Goal: Transaction & Acquisition: Book appointment/travel/reservation

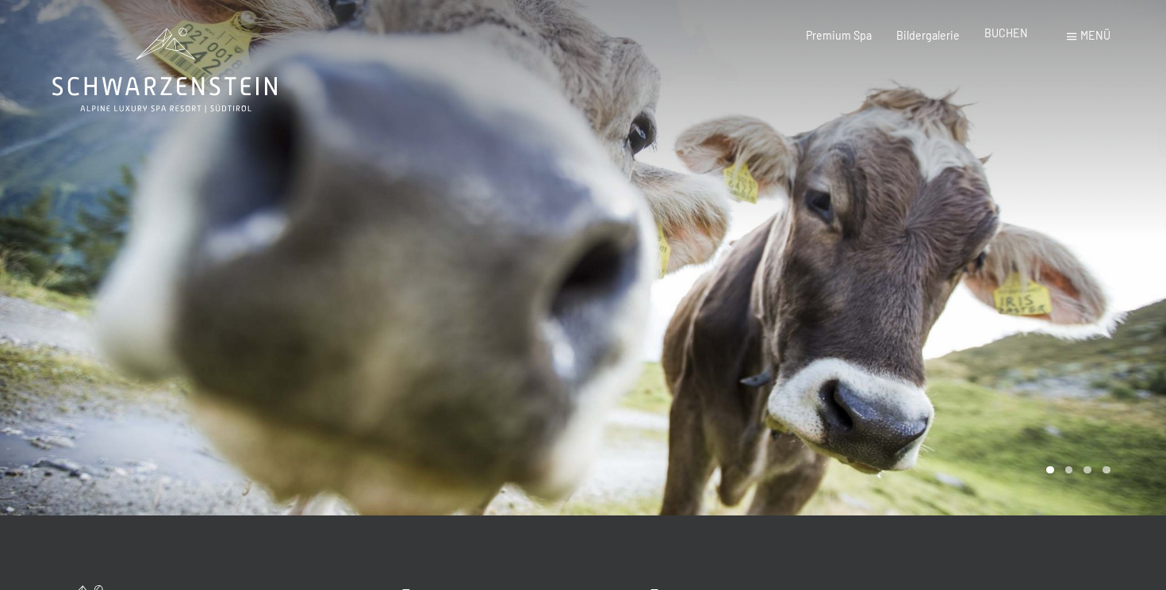
click at [1008, 42] on div "Premium Spa Bildergalerie BUCHEN" at bounding box center [905, 36] width 296 height 16
click at [1007, 35] on span "BUCHEN" at bounding box center [1006, 32] width 44 height 13
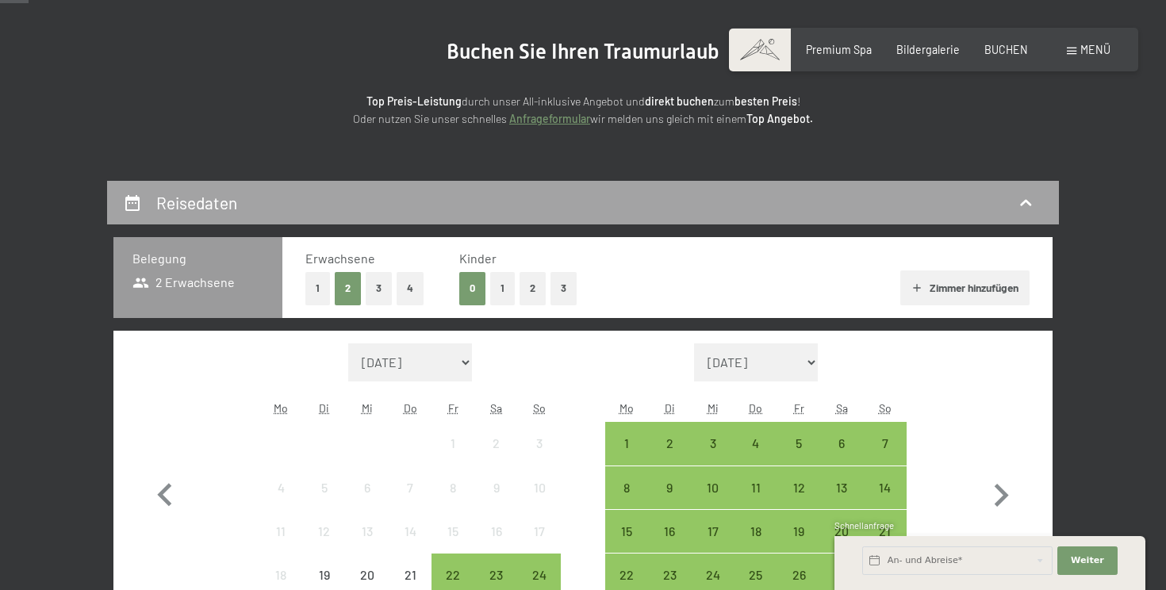
scroll to position [167, 0]
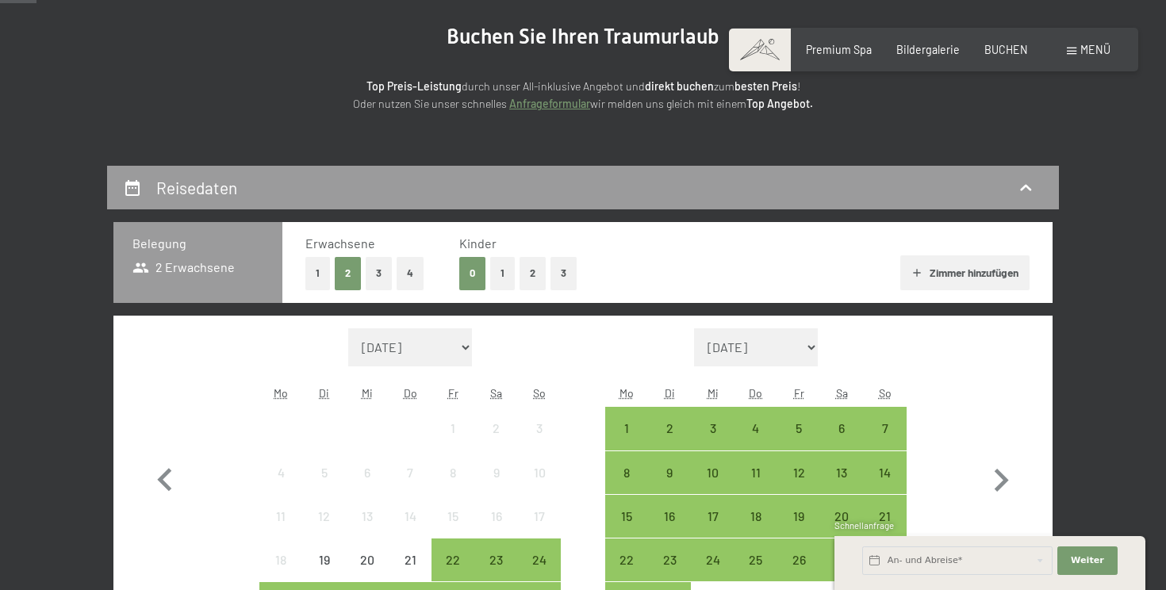
click at [504, 270] on button "1" at bounding box center [502, 273] width 25 height 33
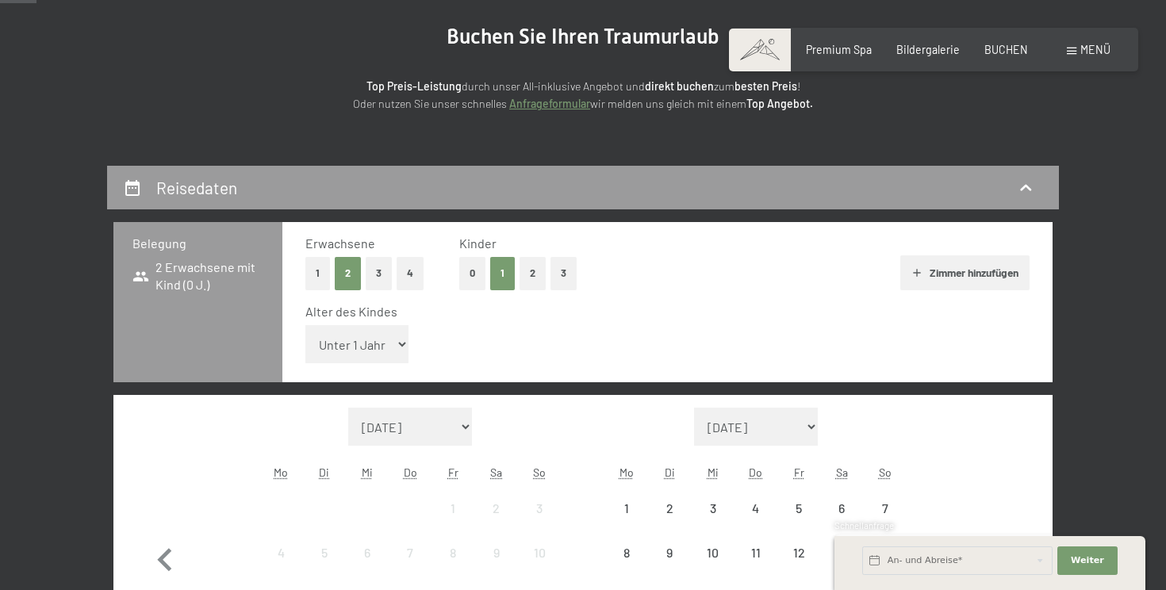
click at [386, 359] on select "Unter 1 Jahr 1 Jahr 2 Jahre 3 Jahre 4 Jahre 5 Jahre 6 Jahre 7 Jahre 8 Jahre 9 J…" at bounding box center [356, 344] width 103 height 38
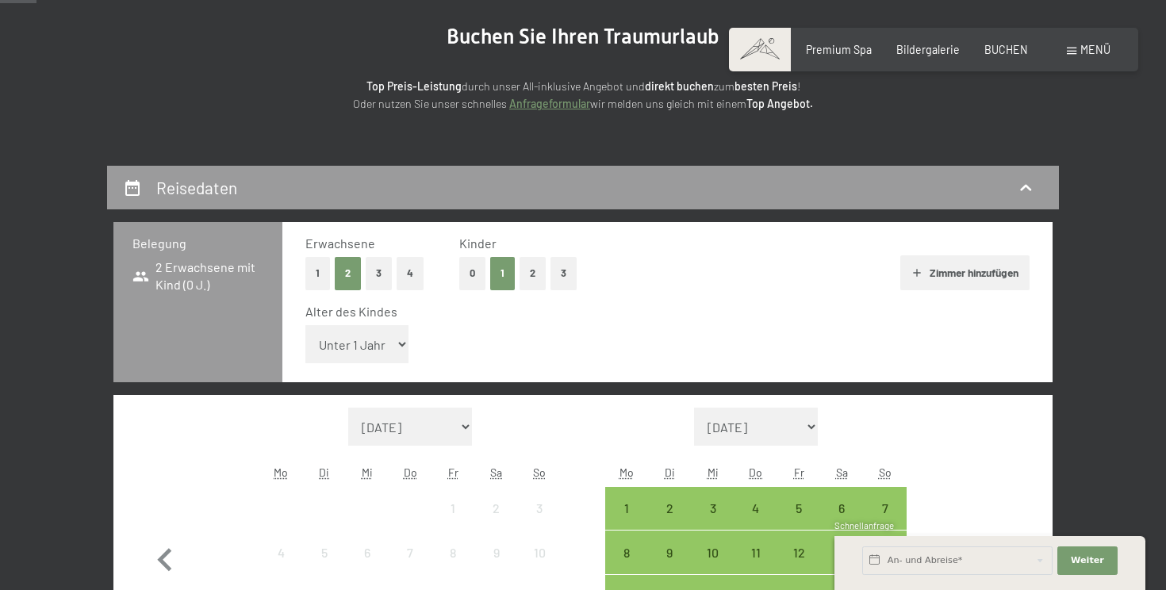
select select "4"
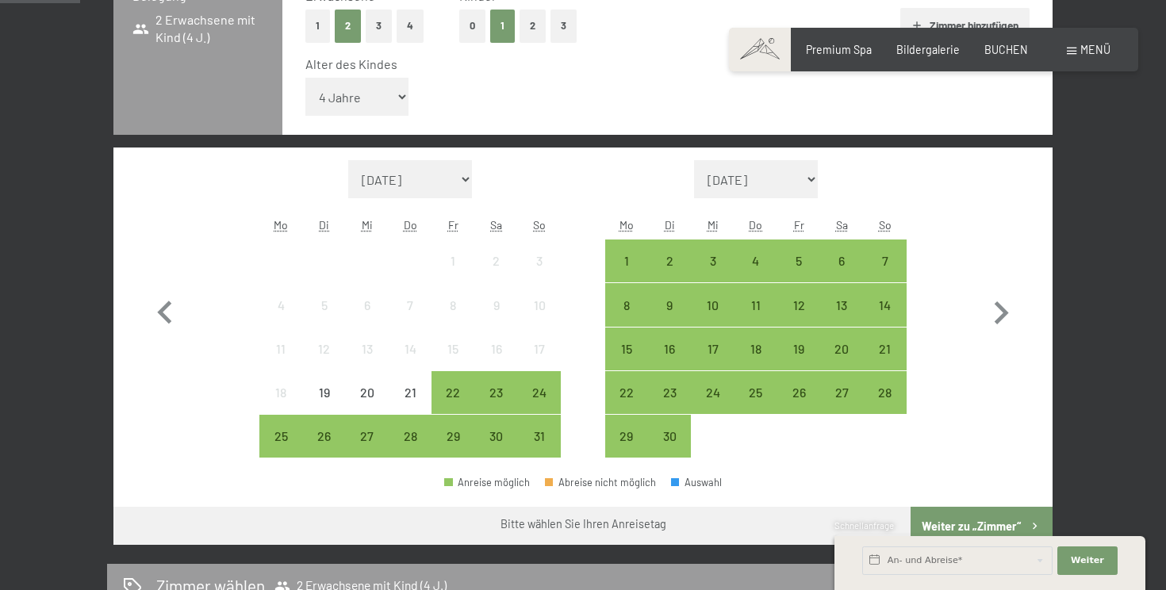
scroll to position [506, 0]
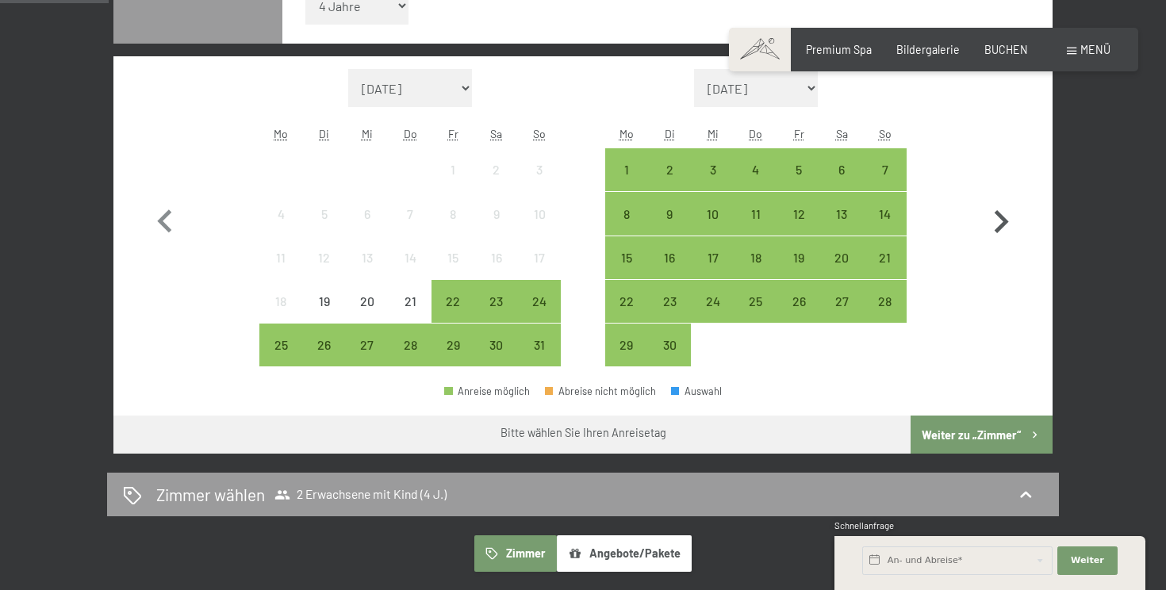
click at [1004, 226] on icon "button" at bounding box center [1001, 222] width 46 height 46
select select "2025-09-01"
select select "2025-10-01"
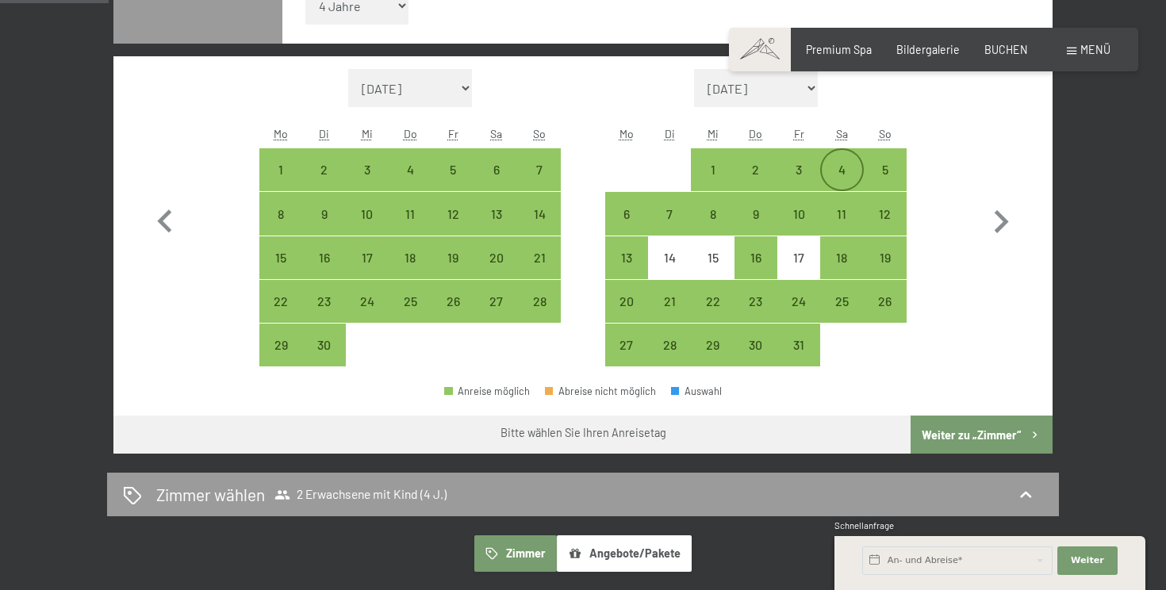
click at [843, 183] on div "4" at bounding box center [842, 183] width 40 height 40
select select "2025-09-01"
select select "2025-10-01"
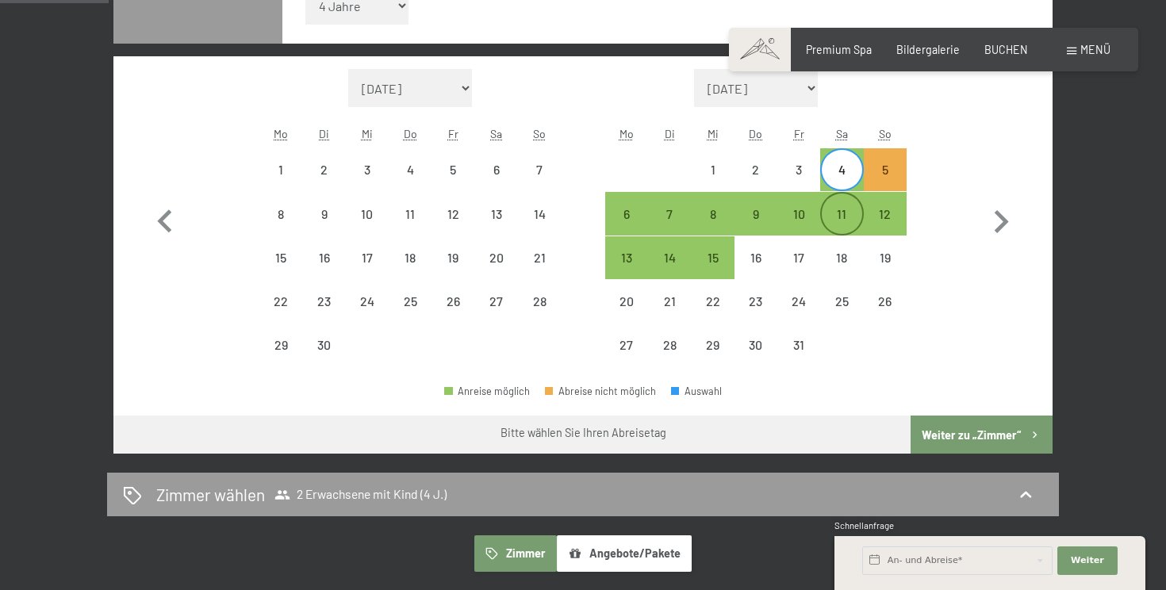
click at [842, 214] on div "11" at bounding box center [842, 228] width 40 height 40
select select "2025-09-01"
select select "2025-10-01"
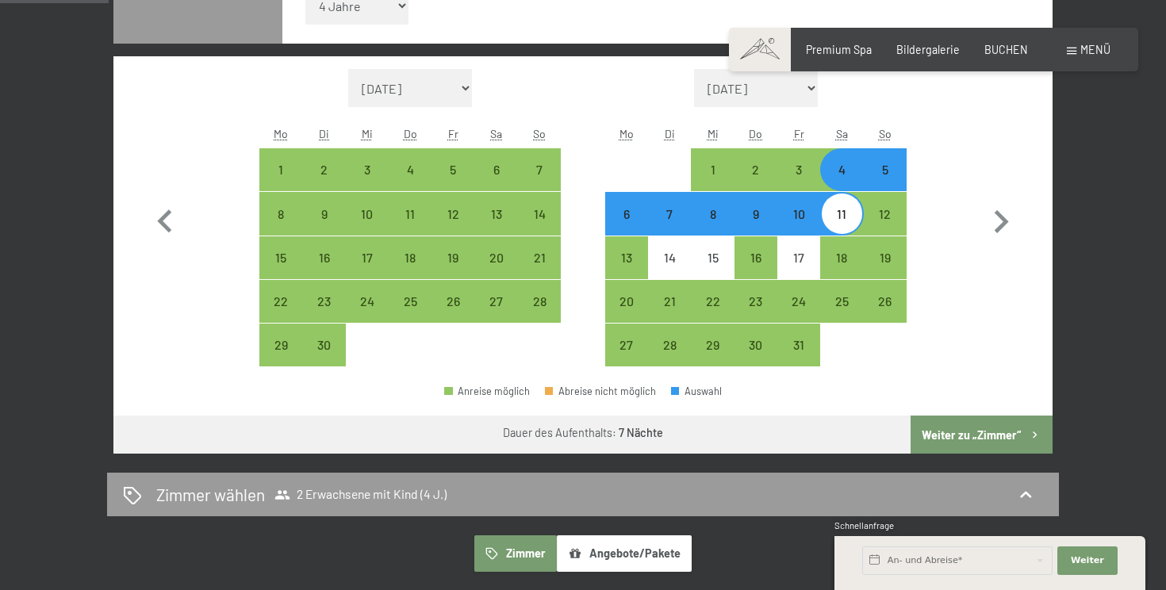
click at [962, 431] on button "Weiter zu „Zimmer“" at bounding box center [981, 435] width 142 height 38
select select "2025-09-01"
select select "2025-10-01"
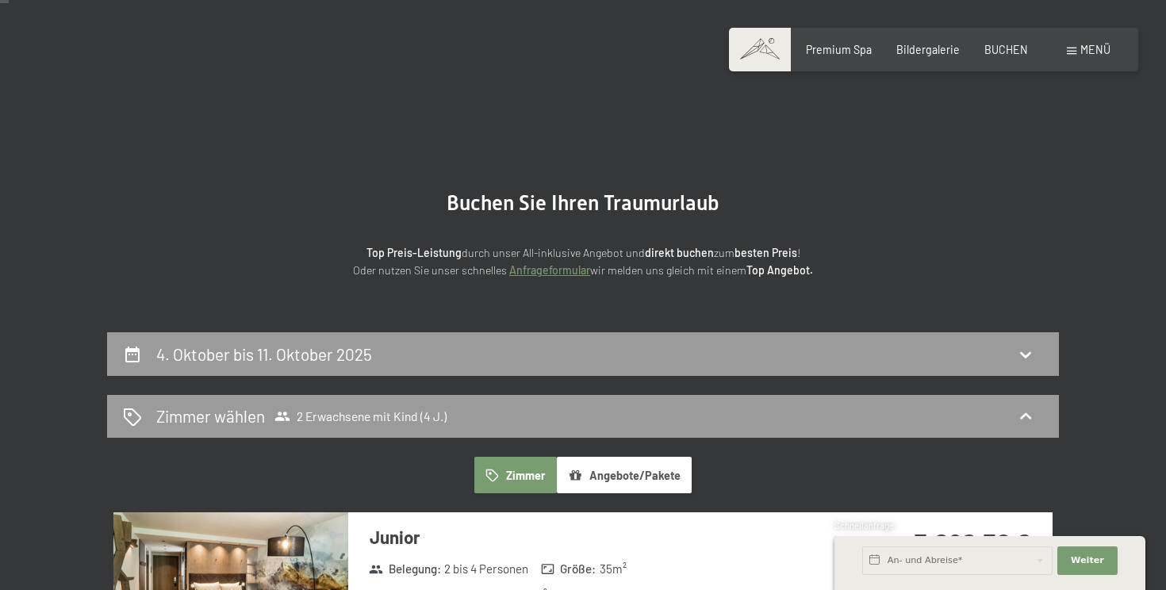
scroll to position [0, 0]
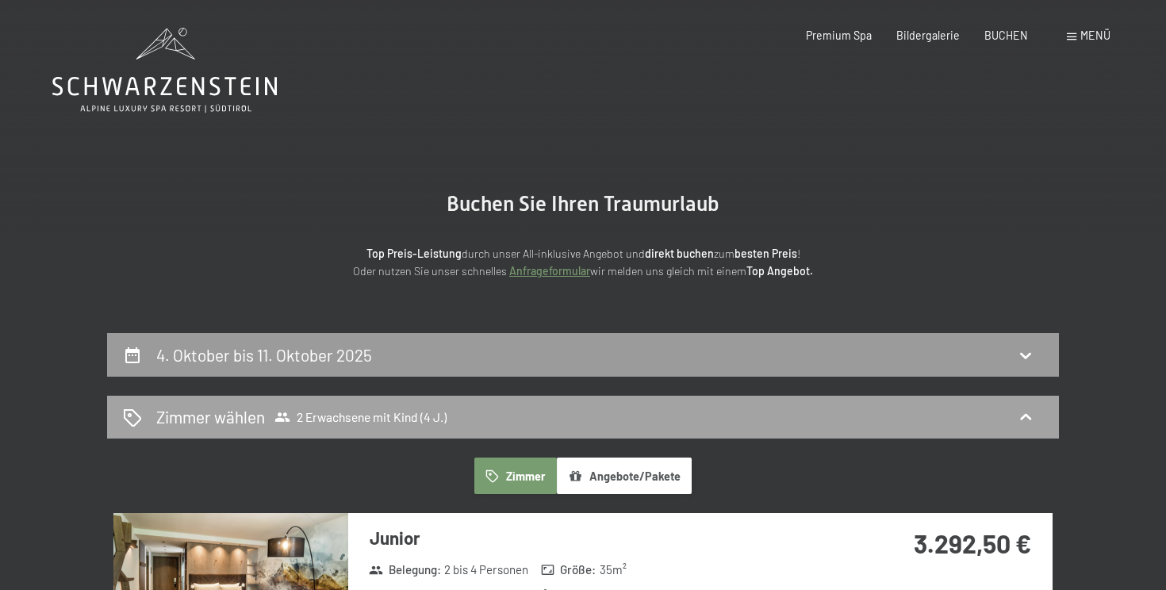
click at [918, 418] on div "Zimmer wählen 2 Erwachsene mit Kind (4 J.)" at bounding box center [583, 416] width 920 height 23
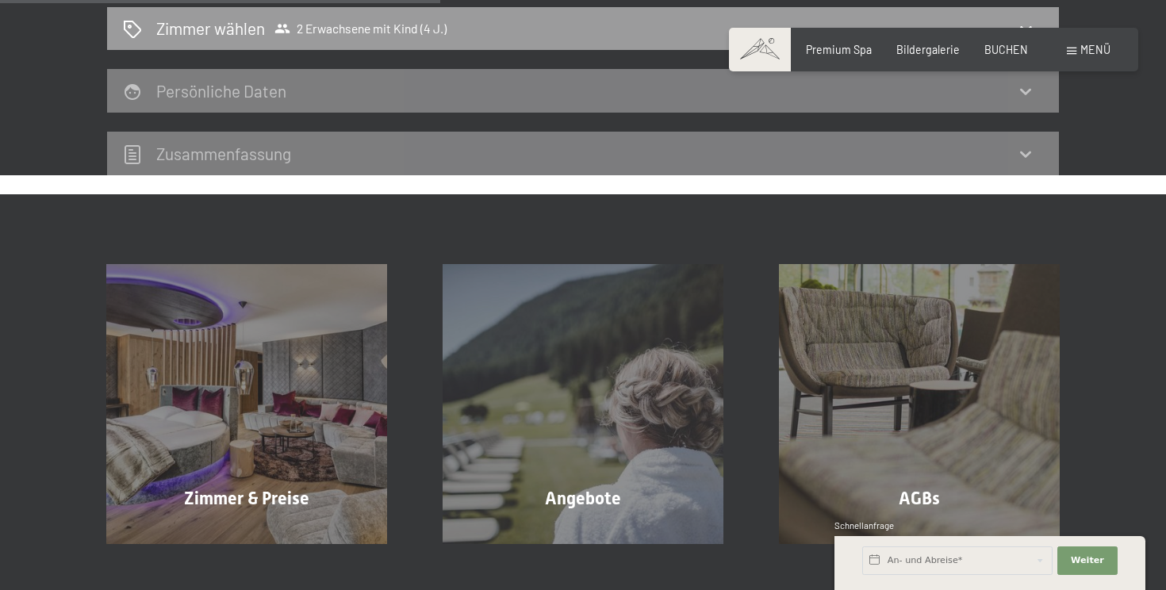
scroll to position [393, 0]
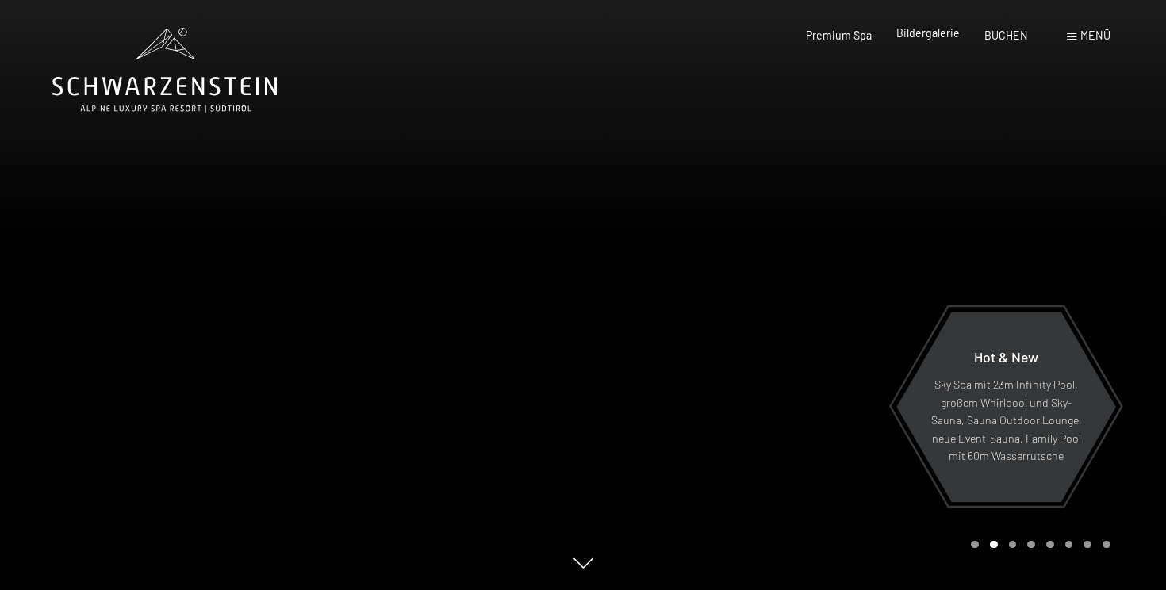
click at [927, 42] on div "Premium Spa Bildergalerie BUCHEN" at bounding box center [905, 36] width 296 height 16
click at [930, 31] on span "Bildergalerie" at bounding box center [927, 32] width 63 height 13
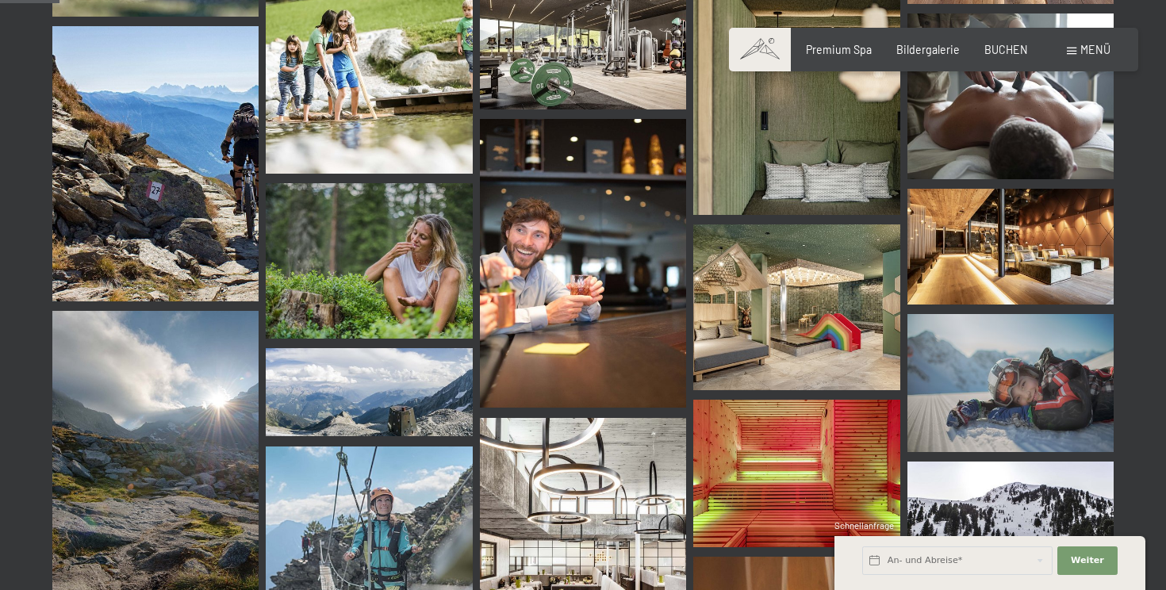
scroll to position [845, 0]
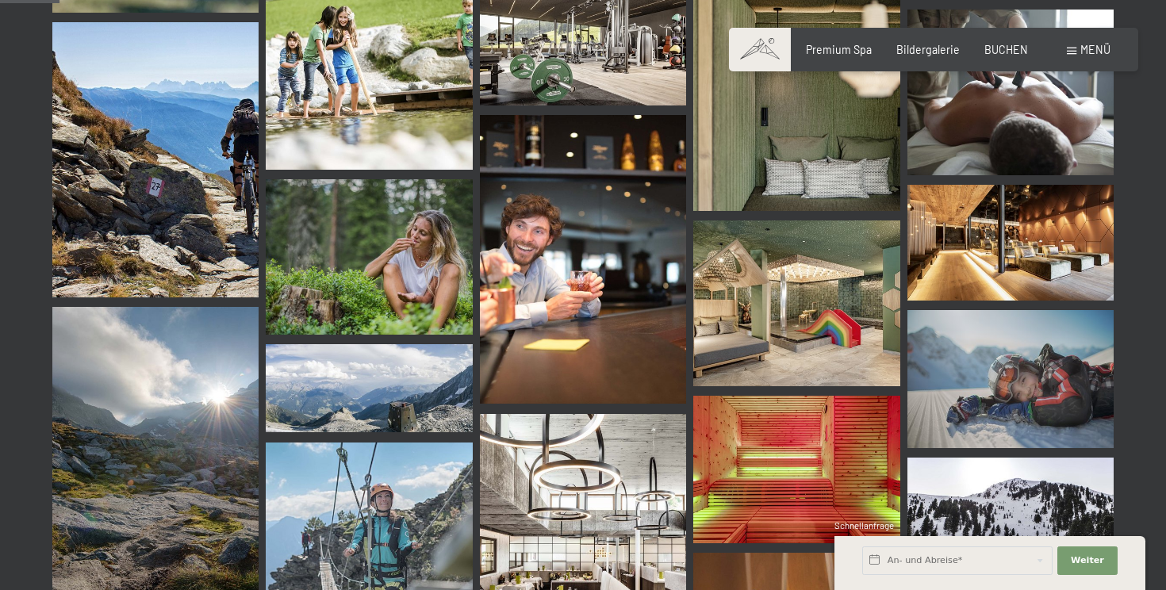
click at [218, 182] on img at bounding box center [155, 159] width 206 height 275
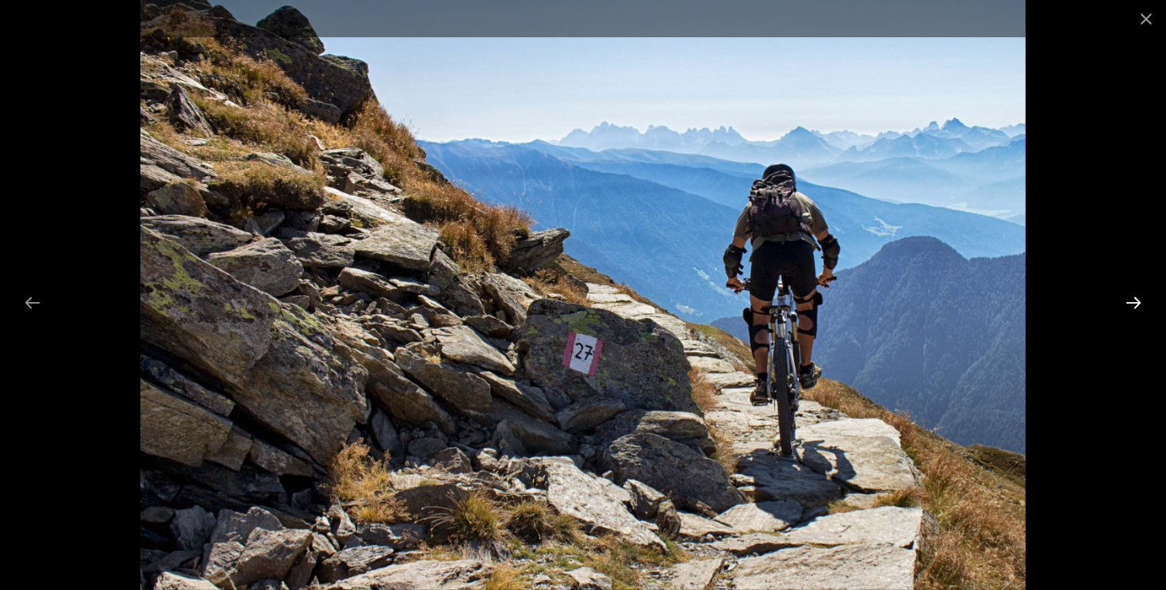
click at [1121, 305] on button "Next slide" at bounding box center [1133, 302] width 33 height 31
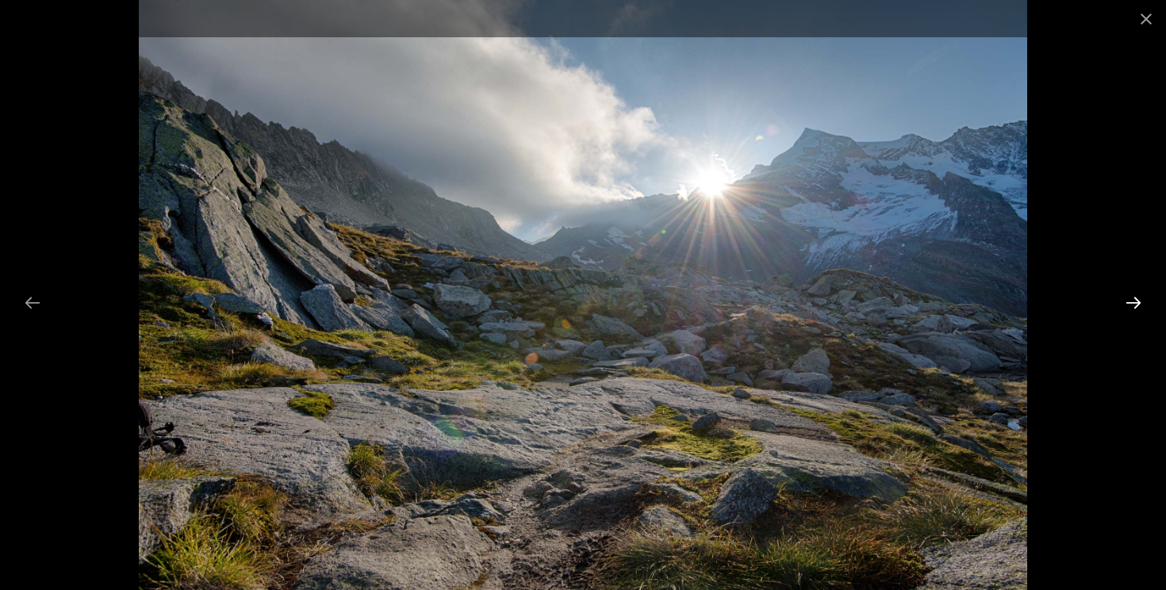
click at [1121, 305] on button "Next slide" at bounding box center [1133, 302] width 33 height 31
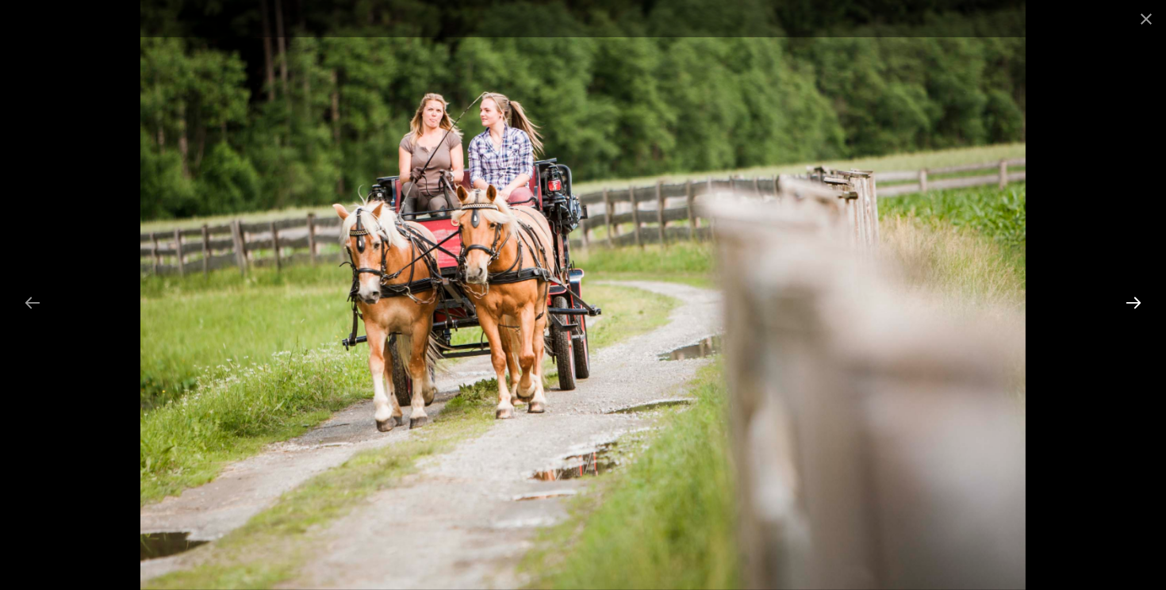
click at [1121, 305] on button "Next slide" at bounding box center [1133, 302] width 33 height 31
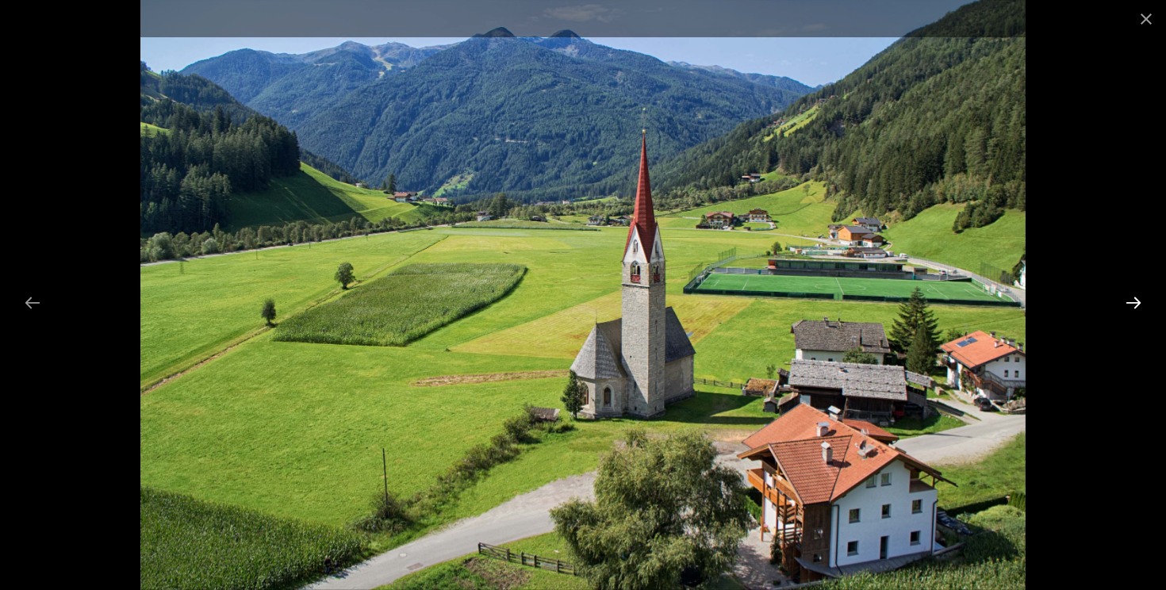
click at [1121, 305] on button "Next slide" at bounding box center [1133, 302] width 33 height 31
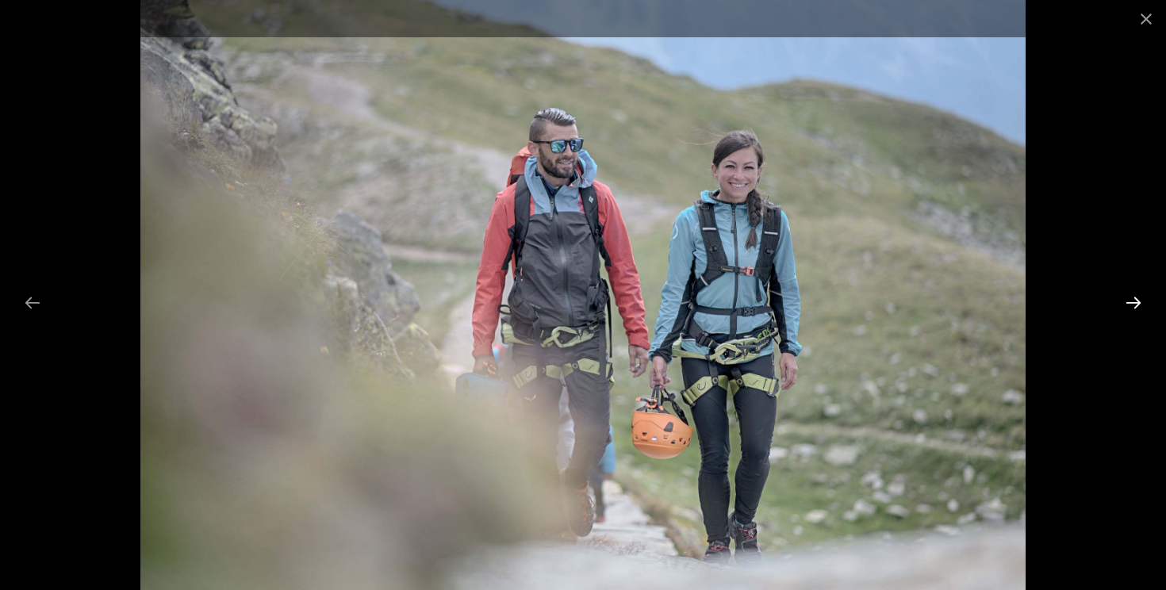
click at [1121, 305] on button "Next slide" at bounding box center [1133, 302] width 33 height 31
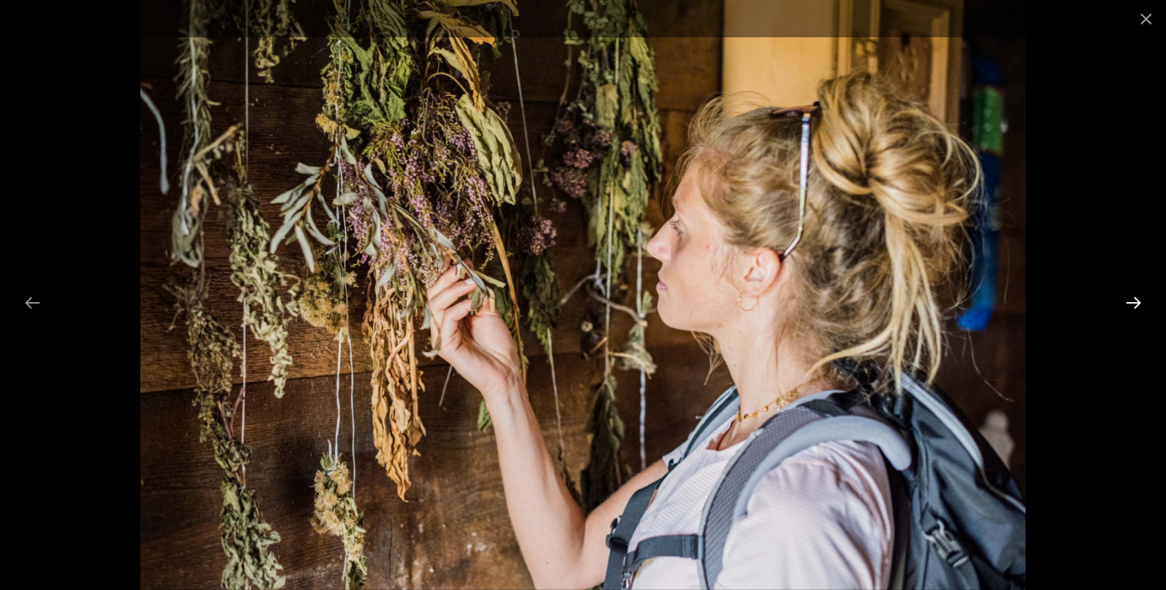
click at [1121, 305] on button "Next slide" at bounding box center [1133, 302] width 33 height 31
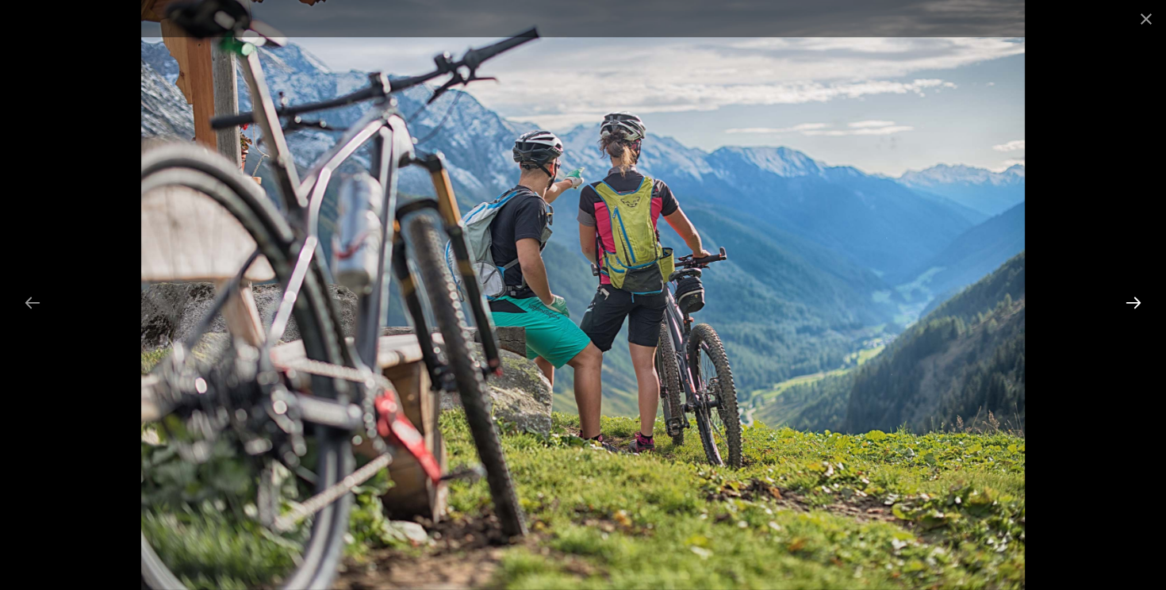
click at [1121, 305] on button "Next slide" at bounding box center [1133, 302] width 33 height 31
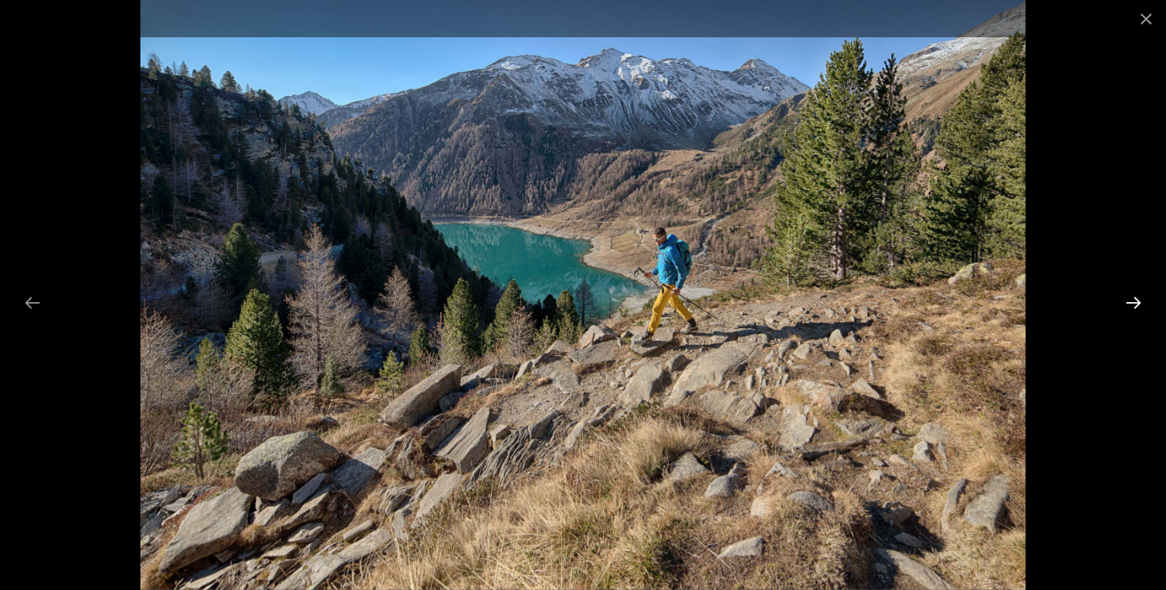
click at [1121, 305] on button "Next slide" at bounding box center [1133, 302] width 33 height 31
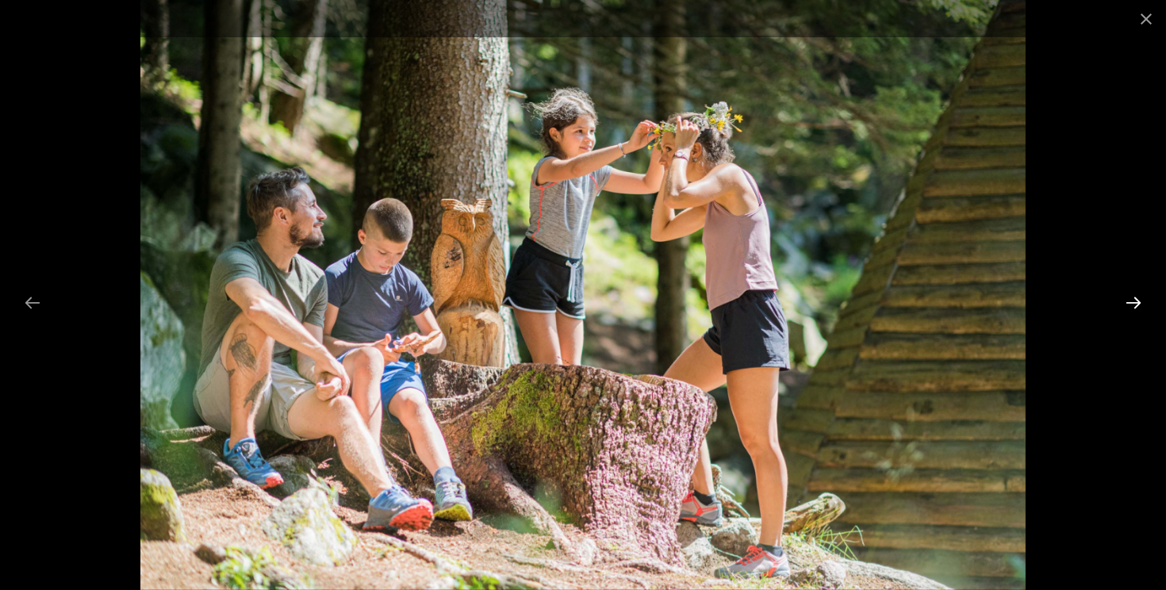
click at [1121, 305] on button "Next slide" at bounding box center [1133, 302] width 33 height 31
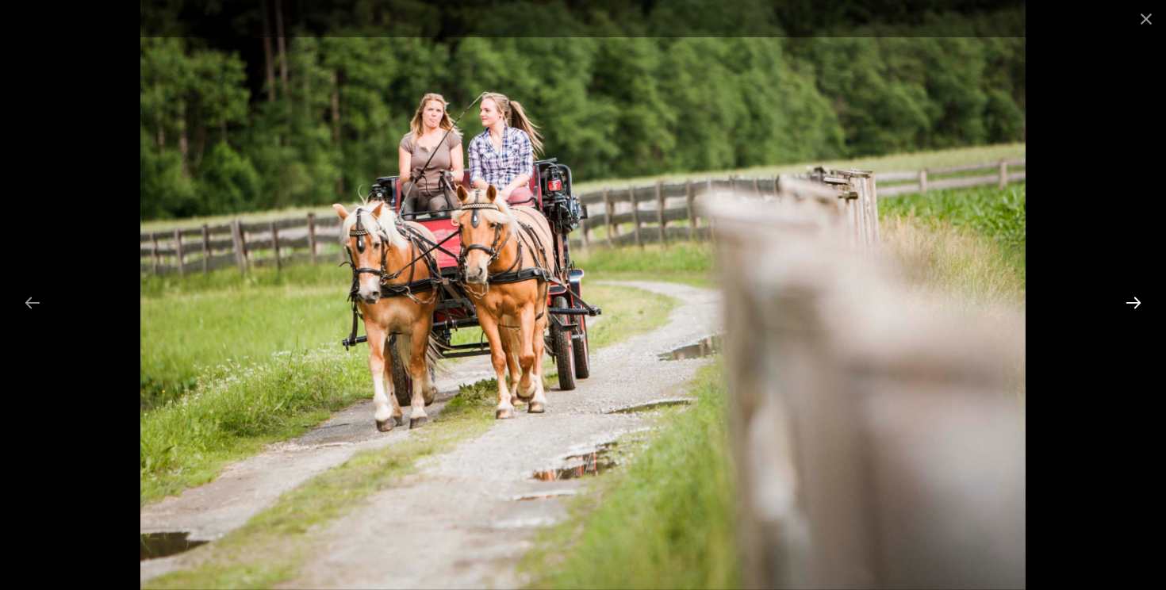
click at [1121, 305] on button "Next slide" at bounding box center [1133, 302] width 33 height 31
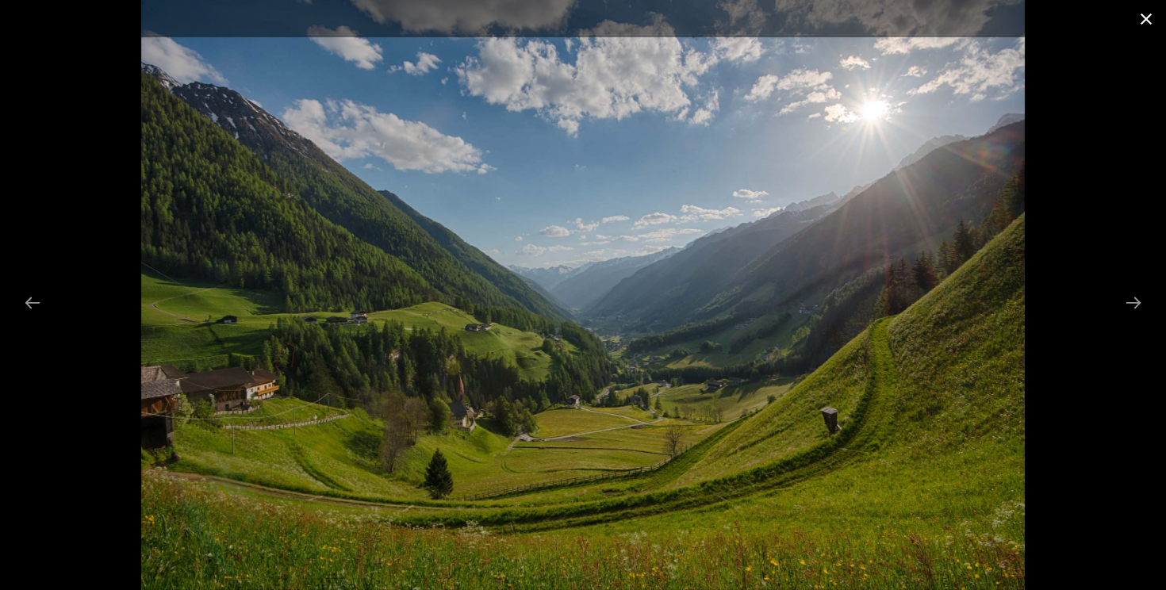
click at [1143, 22] on button "Close gallery" at bounding box center [1146, 18] width 40 height 37
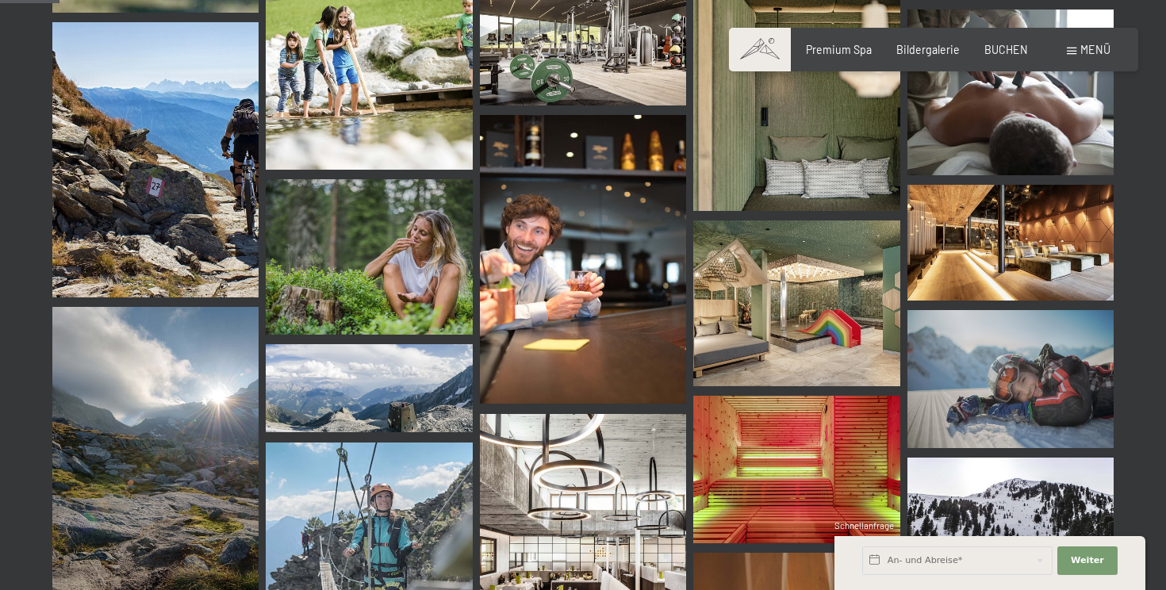
click at [856, 312] on img at bounding box center [796, 302] width 206 height 165
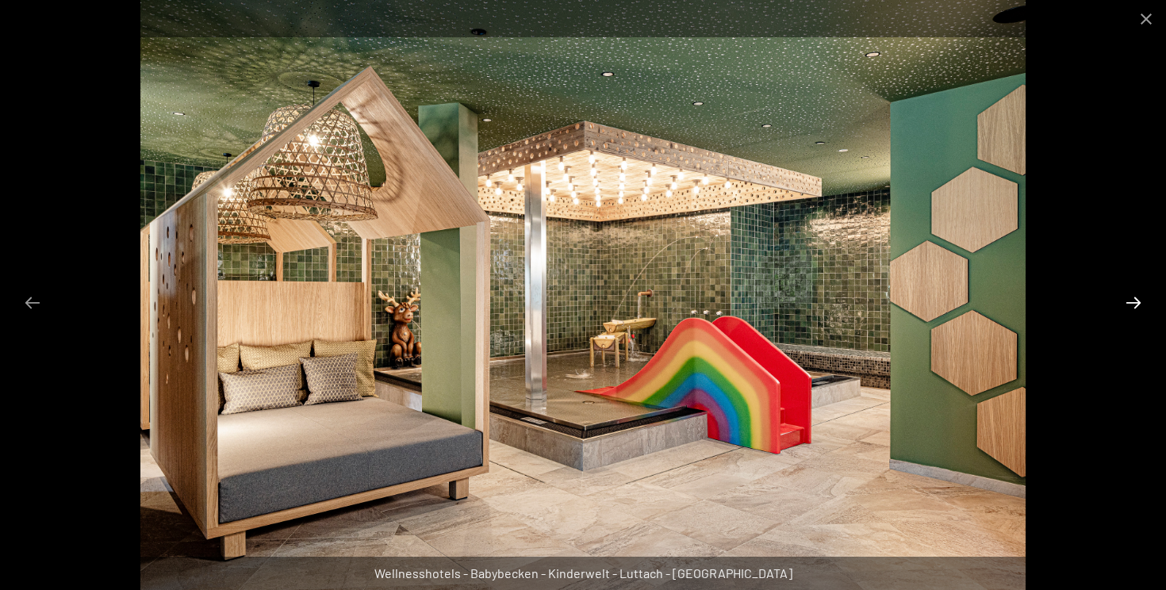
click at [1132, 305] on button "Next slide" at bounding box center [1133, 302] width 33 height 31
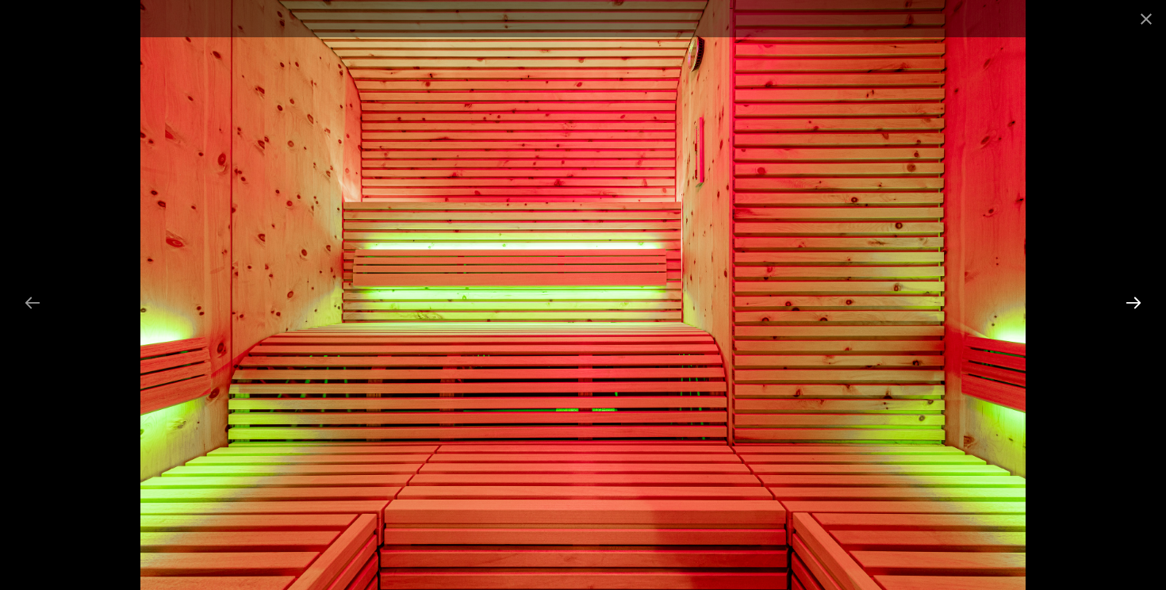
click at [1132, 305] on button "Next slide" at bounding box center [1133, 302] width 33 height 31
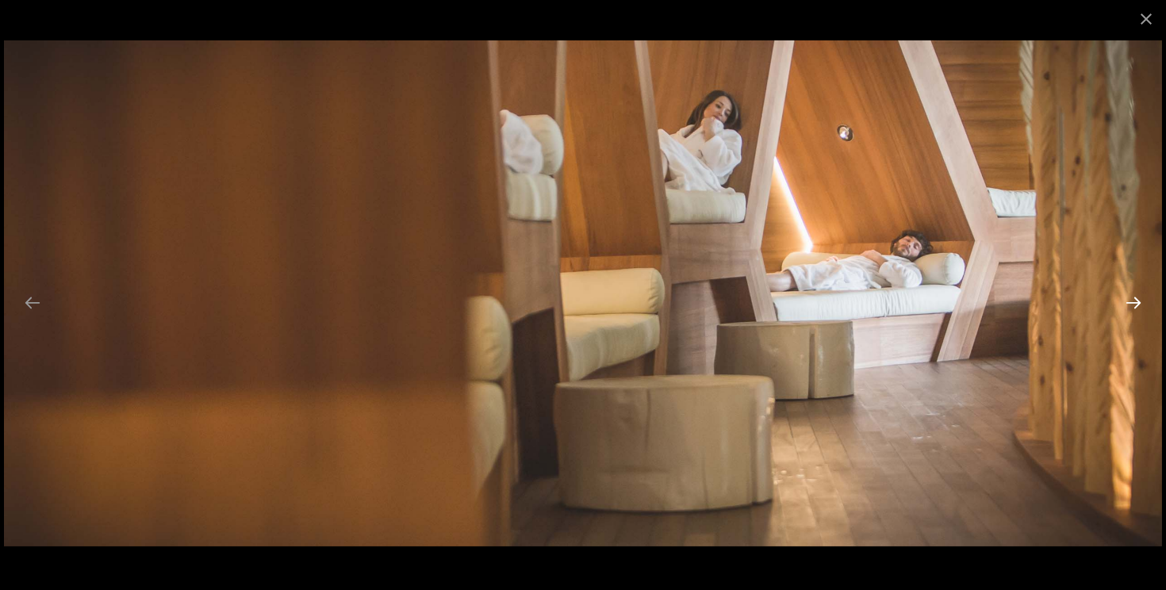
click at [1132, 305] on button "Next slide" at bounding box center [1133, 302] width 33 height 31
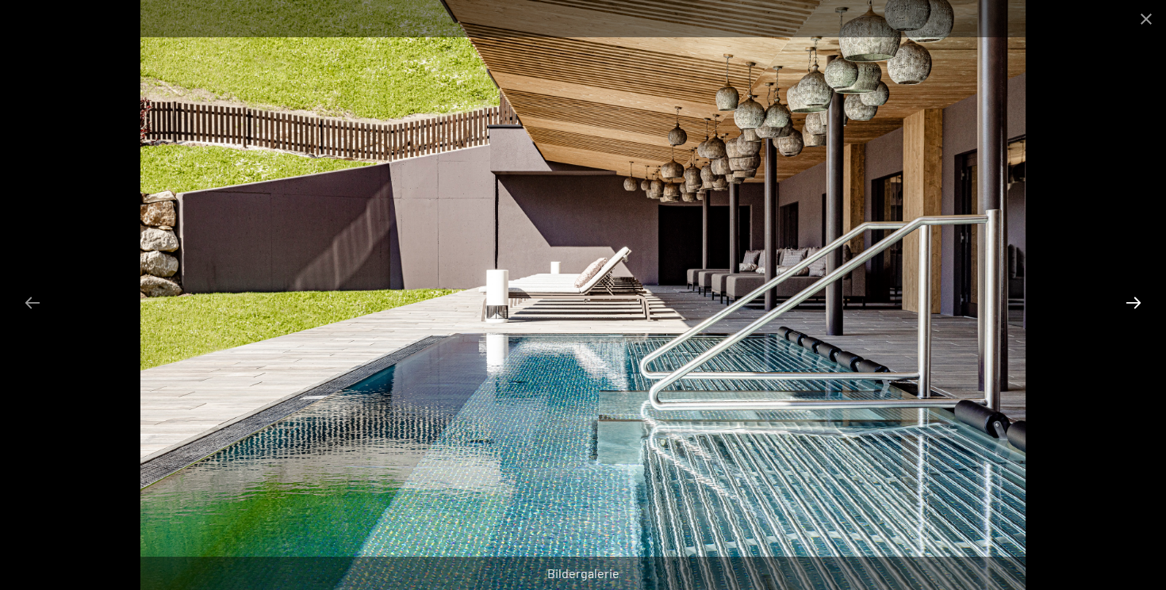
click at [1132, 305] on button "Next slide" at bounding box center [1133, 302] width 33 height 31
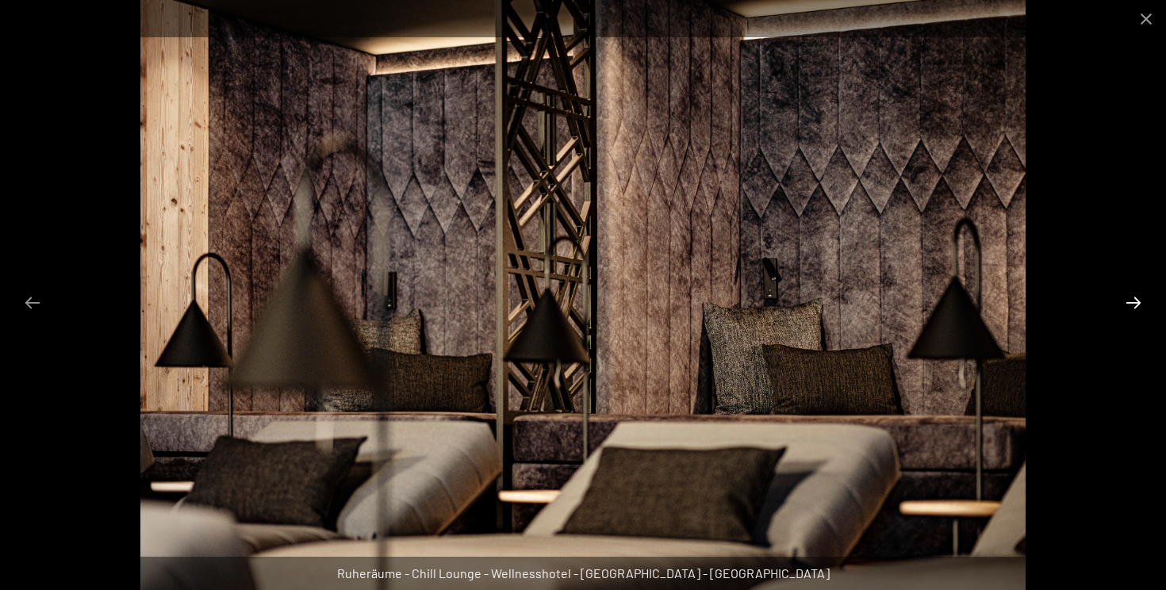
click at [1132, 305] on button "Next slide" at bounding box center [1133, 302] width 33 height 31
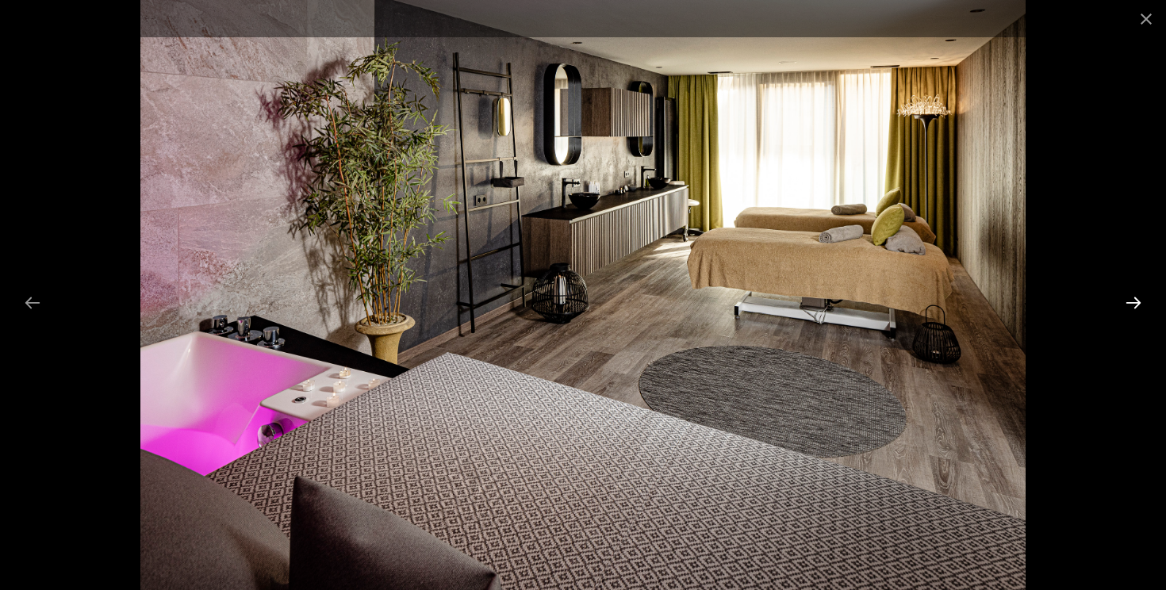
click at [1132, 305] on button "Next slide" at bounding box center [1133, 302] width 33 height 31
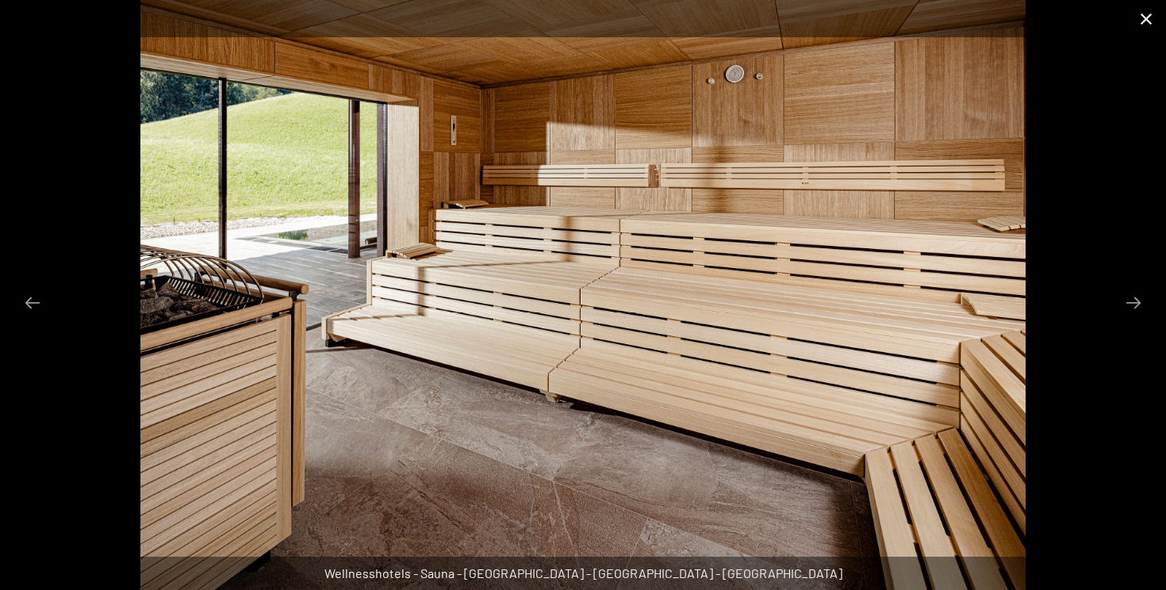
click at [1140, 18] on button "Close gallery" at bounding box center [1146, 18] width 40 height 37
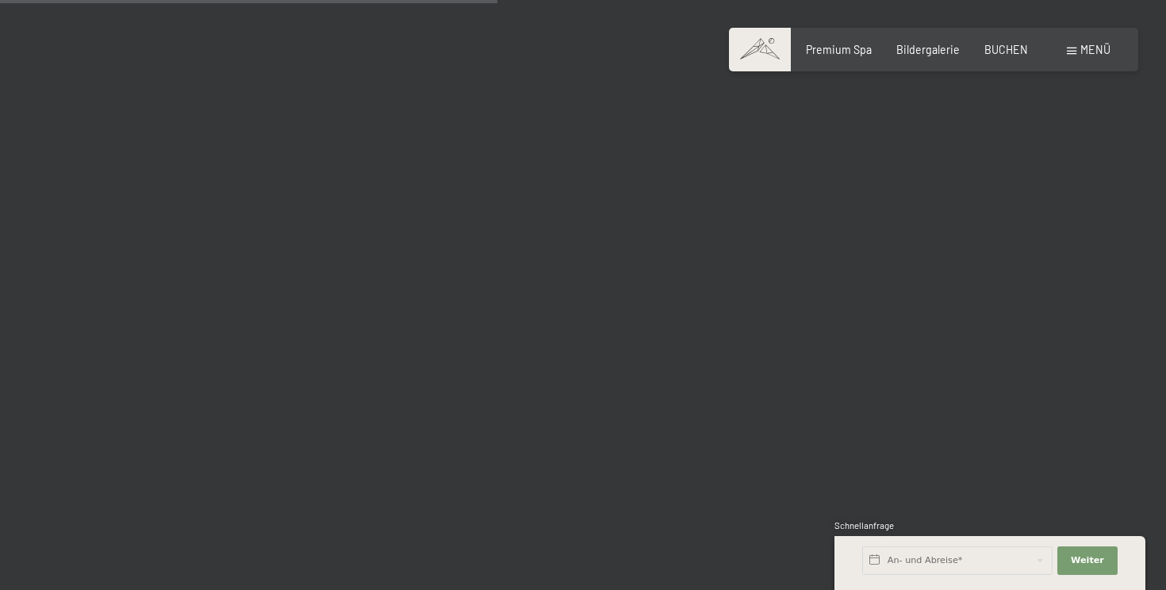
scroll to position [7066, 0]
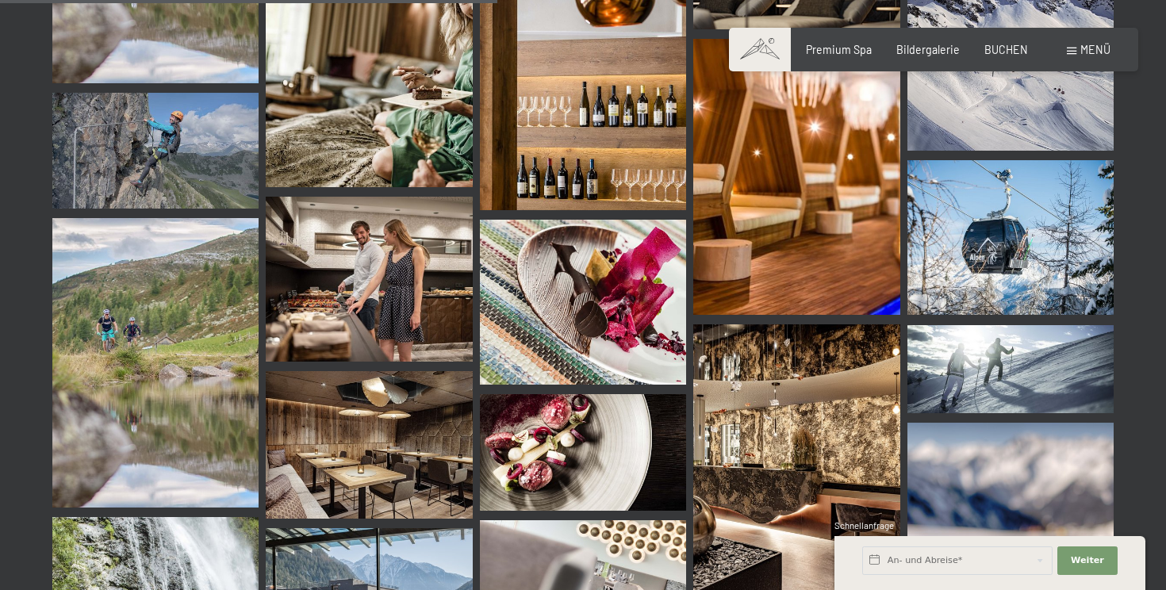
click at [191, 169] on img at bounding box center [155, 151] width 206 height 116
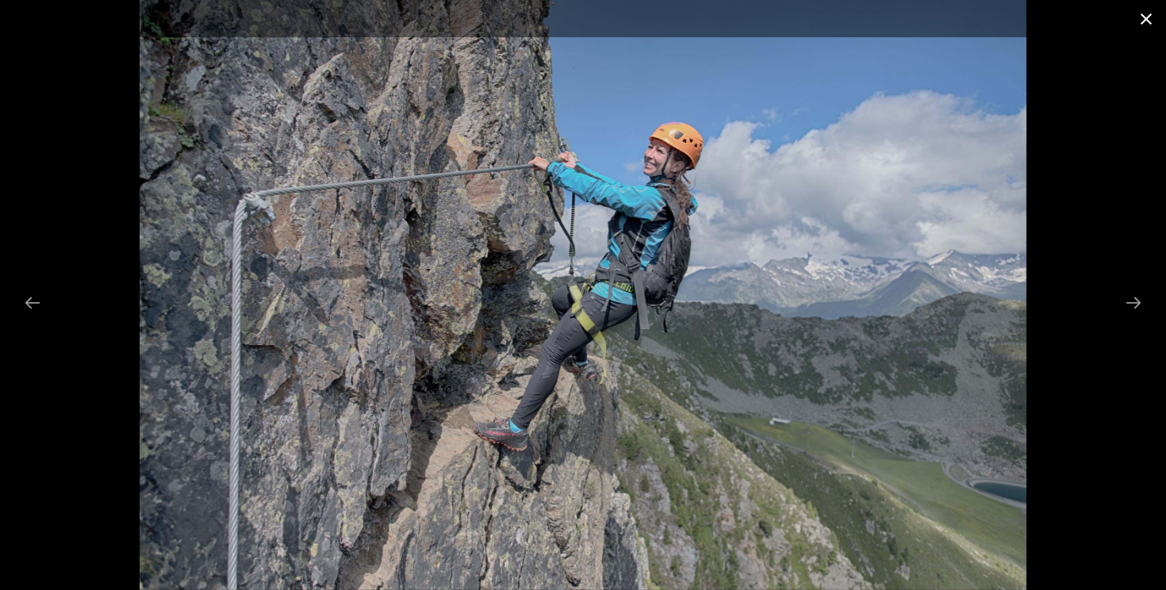
click at [1146, 21] on button "Close gallery" at bounding box center [1146, 18] width 40 height 37
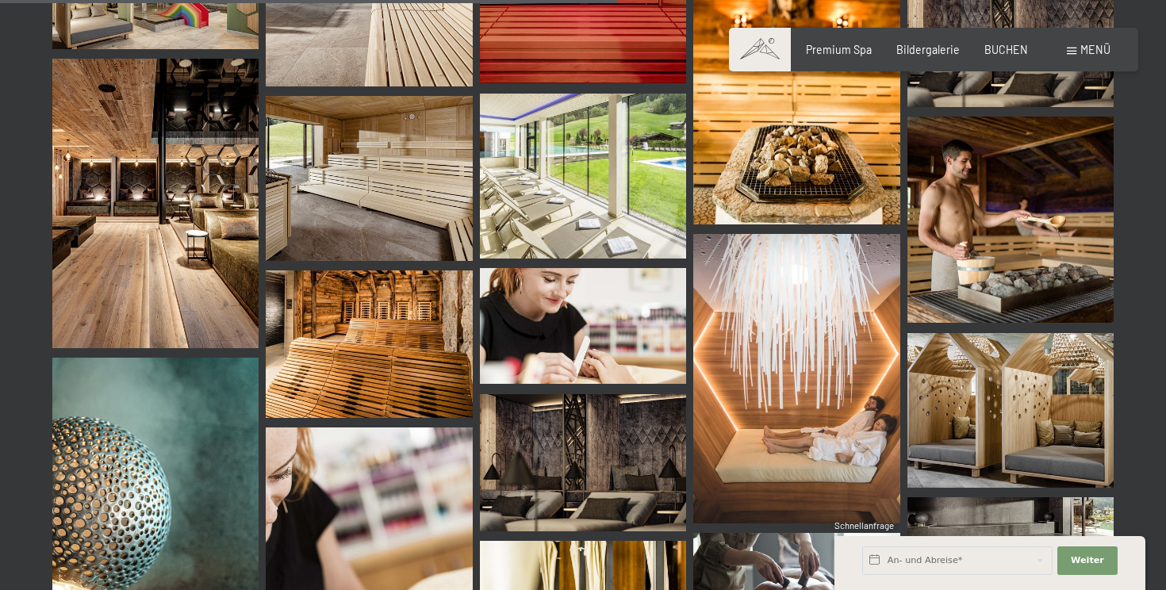
scroll to position [8771, 0]
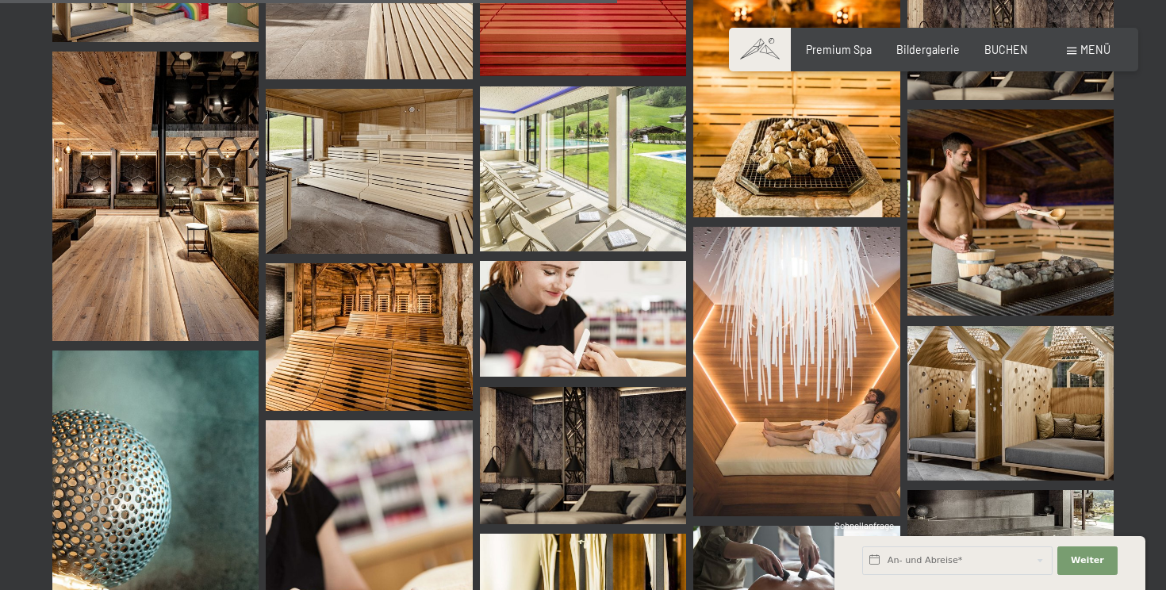
click at [991, 192] on img at bounding box center [1010, 212] width 206 height 206
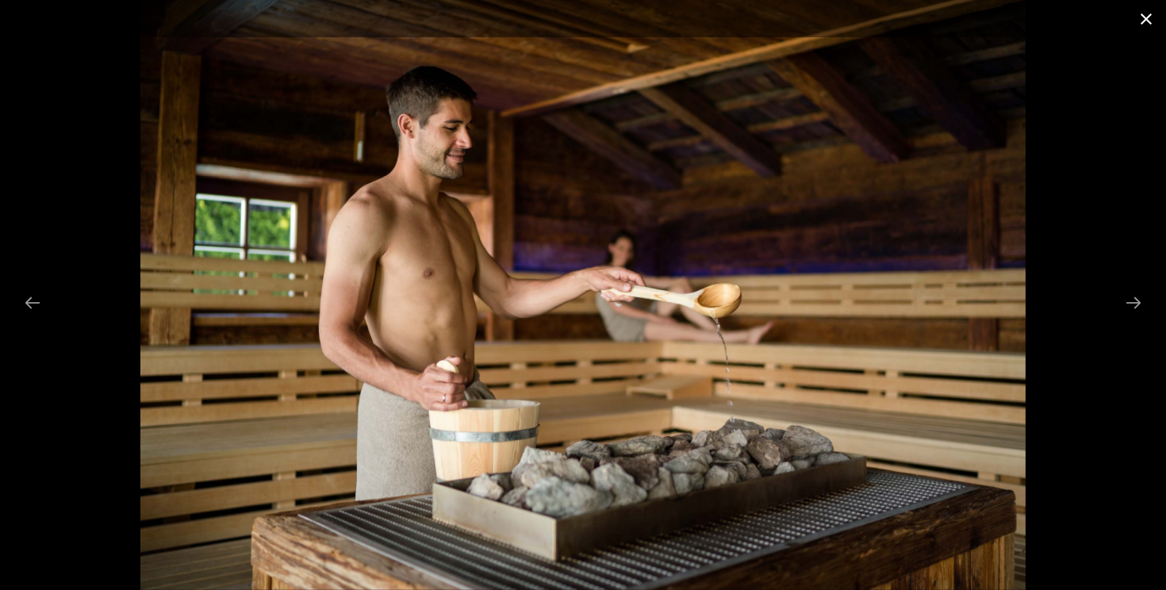
click at [1145, 19] on button "Close gallery" at bounding box center [1146, 18] width 40 height 37
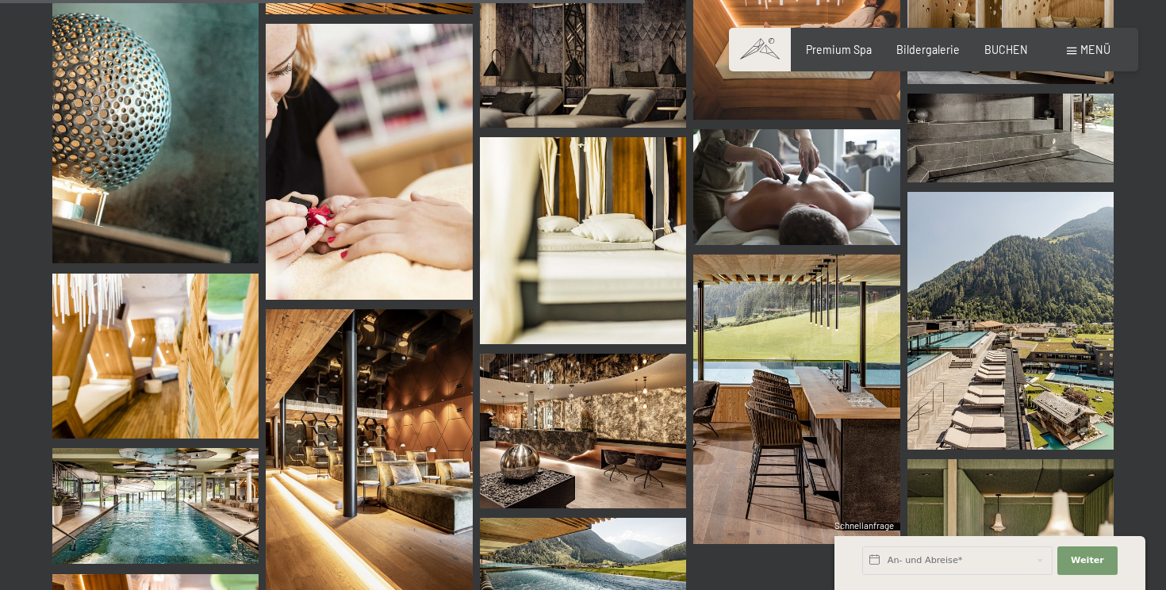
scroll to position [9172, 0]
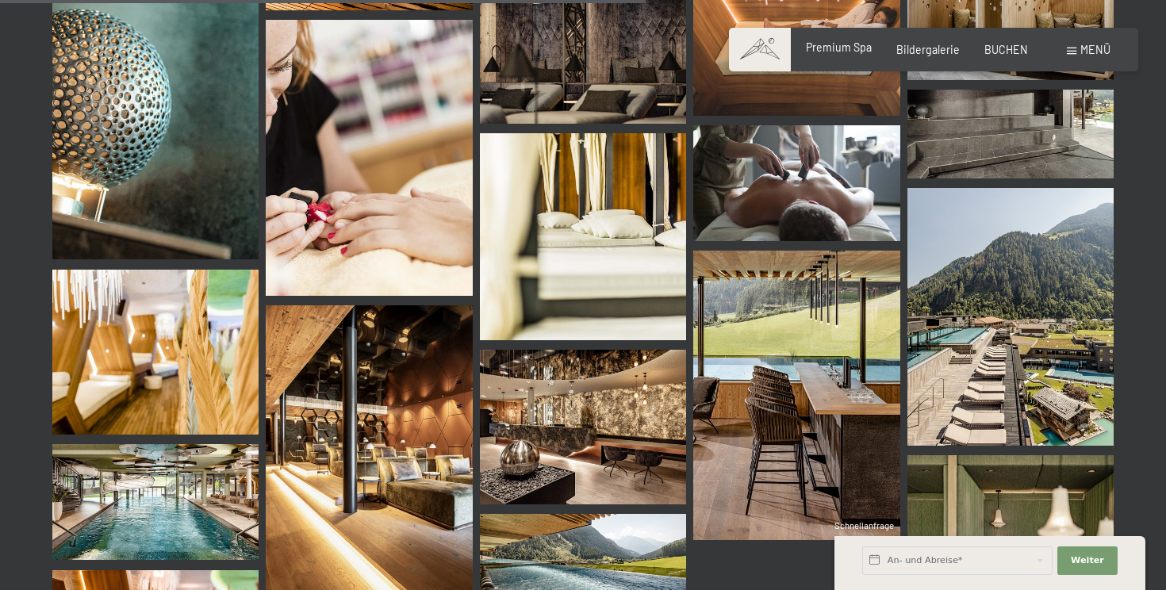
click at [856, 46] on span "Premium Spa" at bounding box center [839, 46] width 66 height 13
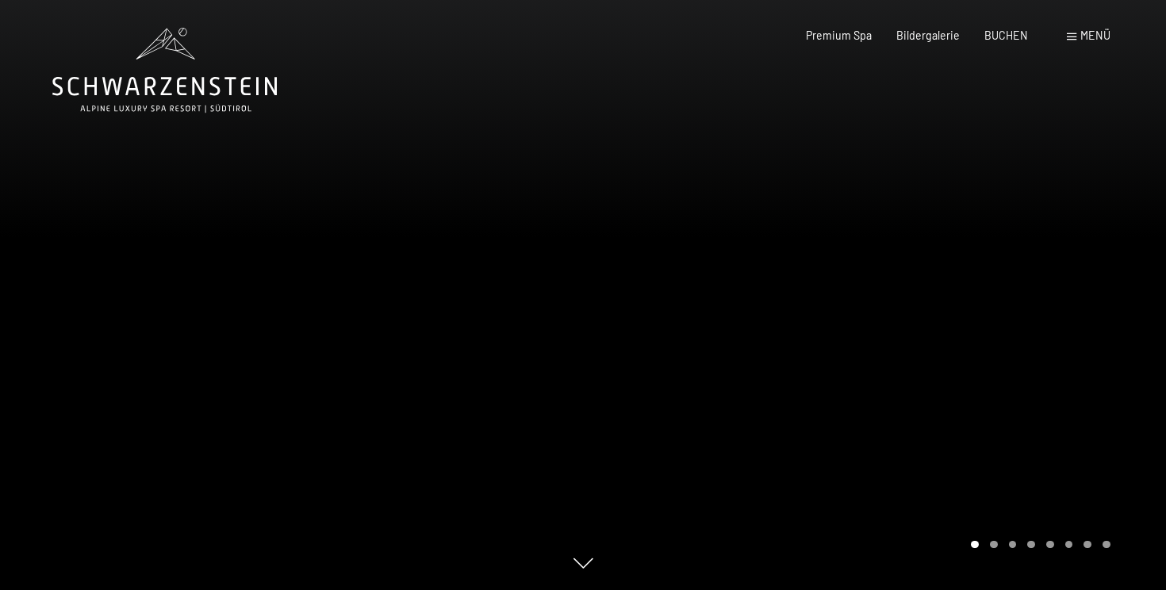
click at [255, 82] on icon at bounding box center [164, 70] width 224 height 85
